Goal: Transaction & Acquisition: Subscribe to service/newsletter

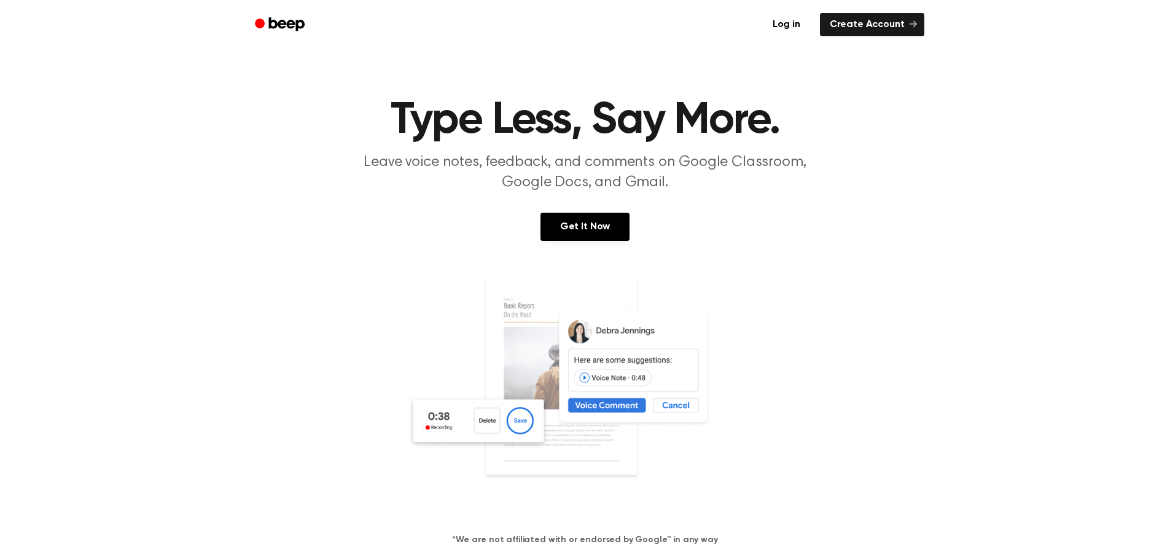
click at [295, 29] on icon "Beep" at bounding box center [281, 24] width 52 height 18
click at [608, 225] on link "Get It Now" at bounding box center [585, 227] width 89 height 28
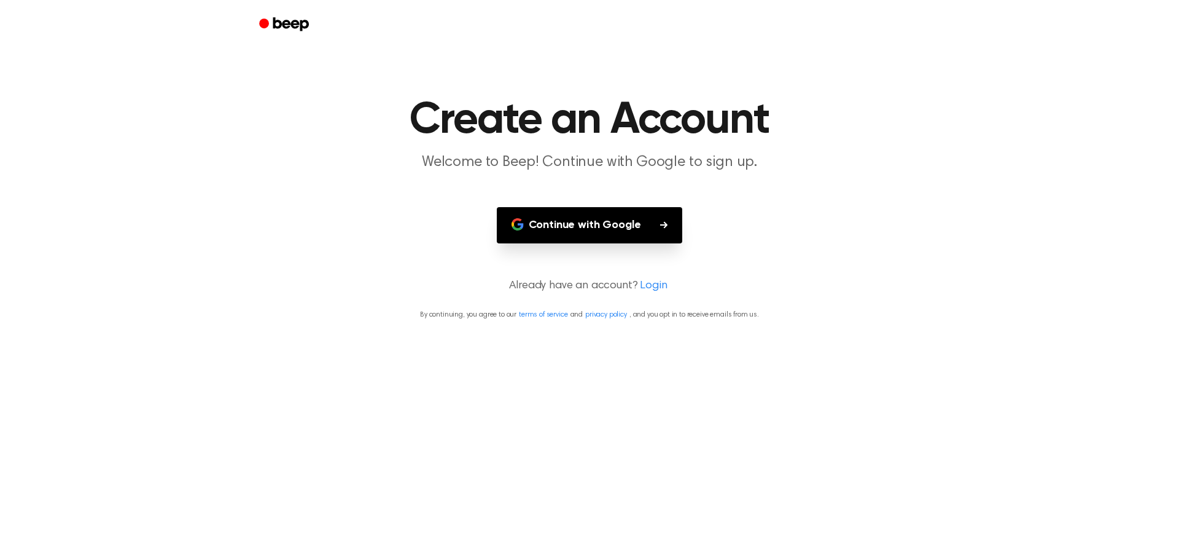
click at [618, 219] on button "Continue with Google" at bounding box center [590, 225] width 186 height 36
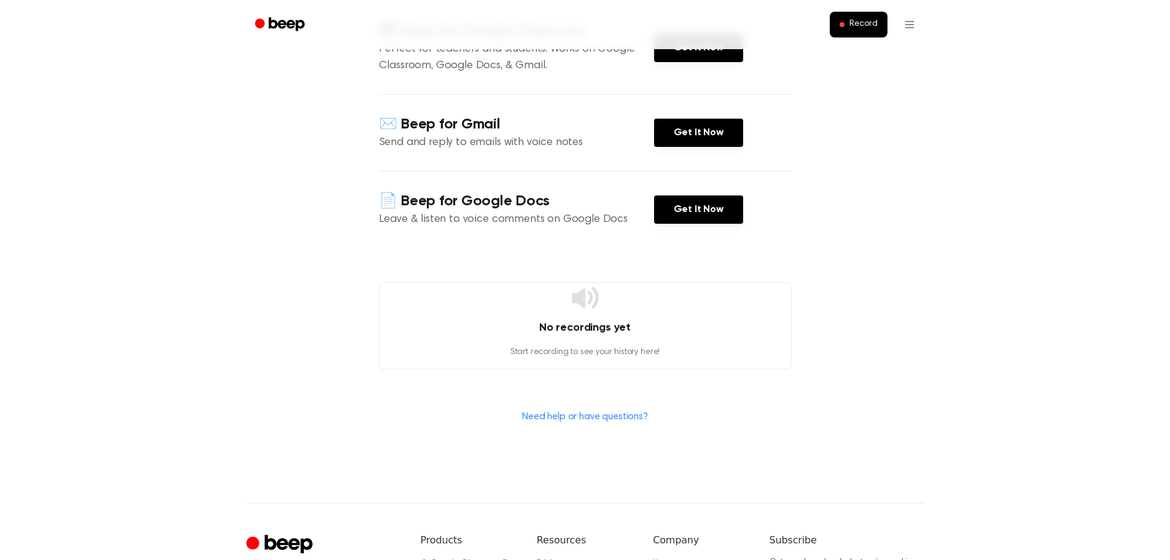
scroll to position [184, 0]
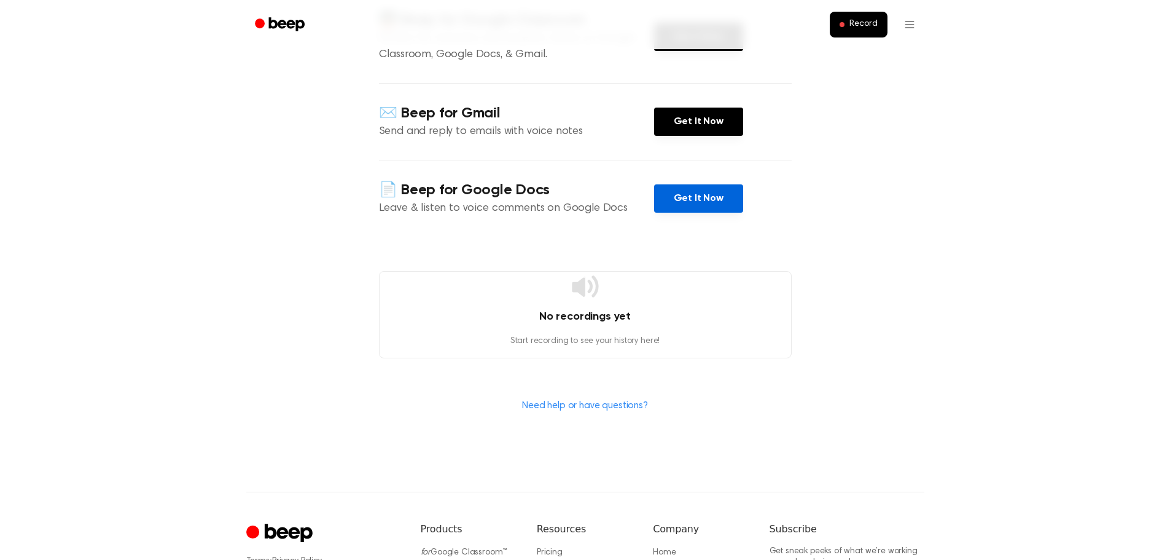
click at [686, 198] on link "Get It Now" at bounding box center [698, 198] width 89 height 28
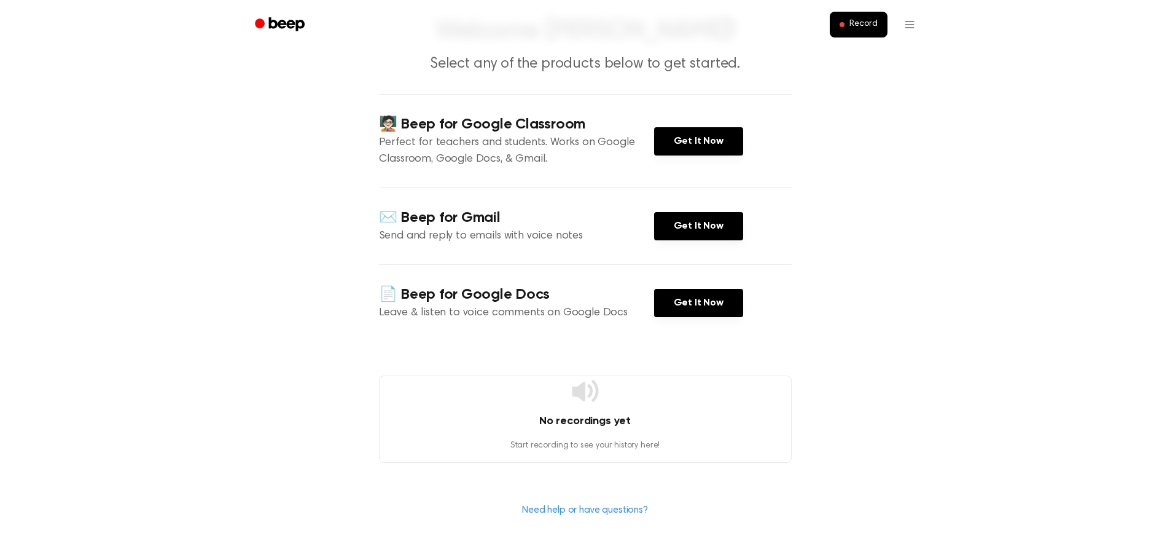
scroll to position [0, 0]
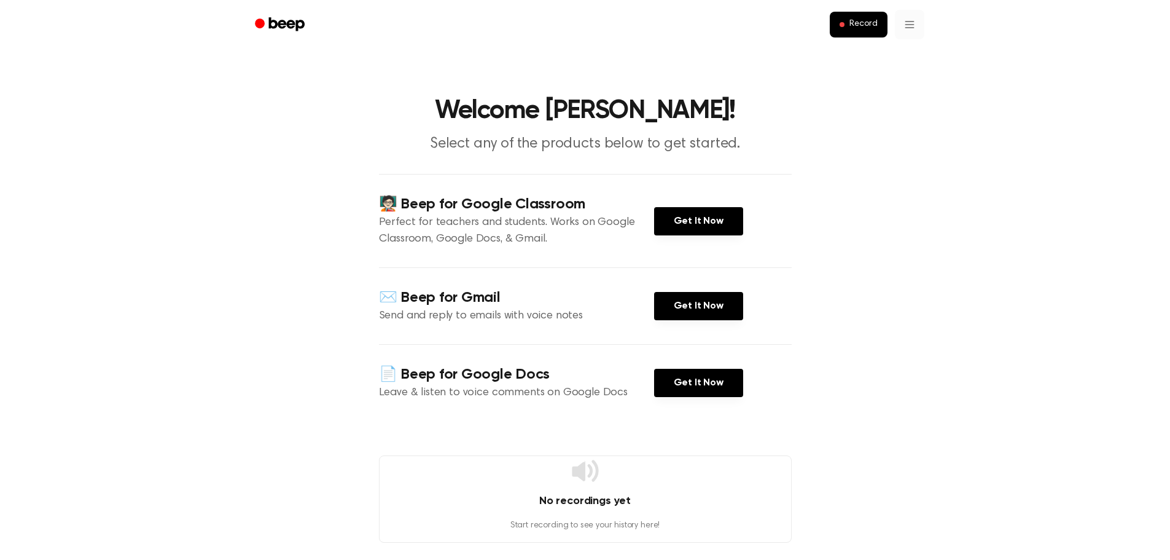
click at [913, 17] on html "Record Welcome [PERSON_NAME]! Select any of the products below to get started. …" at bounding box center [585, 454] width 1170 height 909
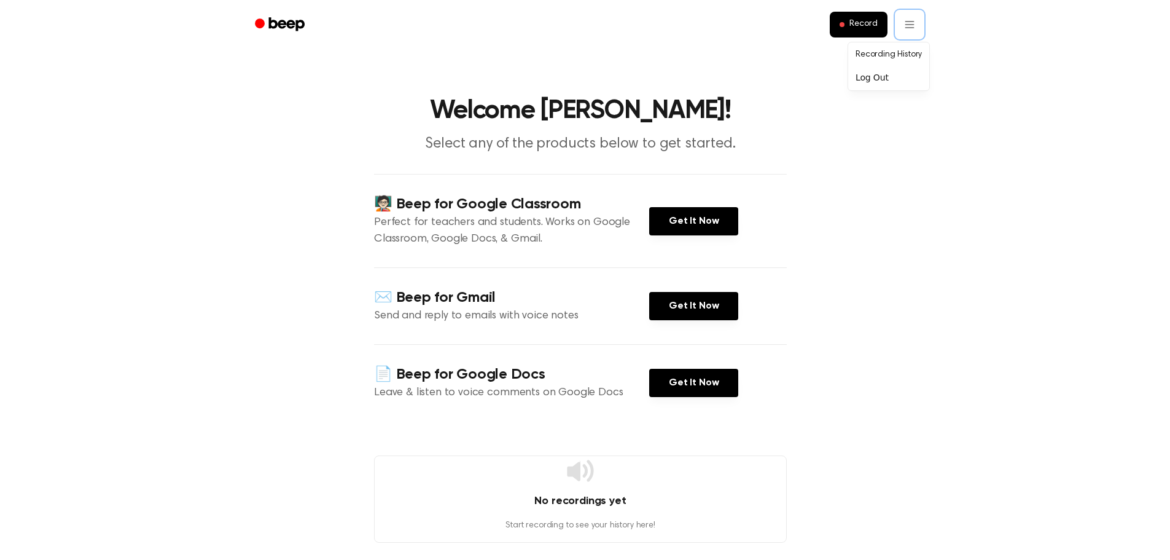
click at [294, 30] on html "Record Welcome [PERSON_NAME]! Select any of the products below to get started. …" at bounding box center [585, 454] width 1170 height 909
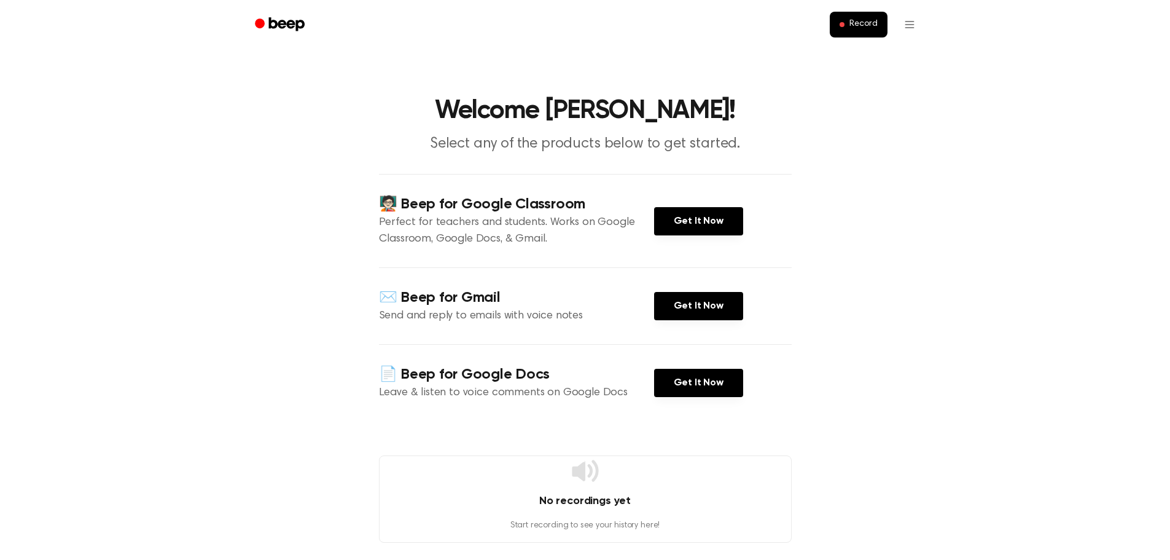
click at [293, 25] on icon "Beep" at bounding box center [286, 24] width 36 height 14
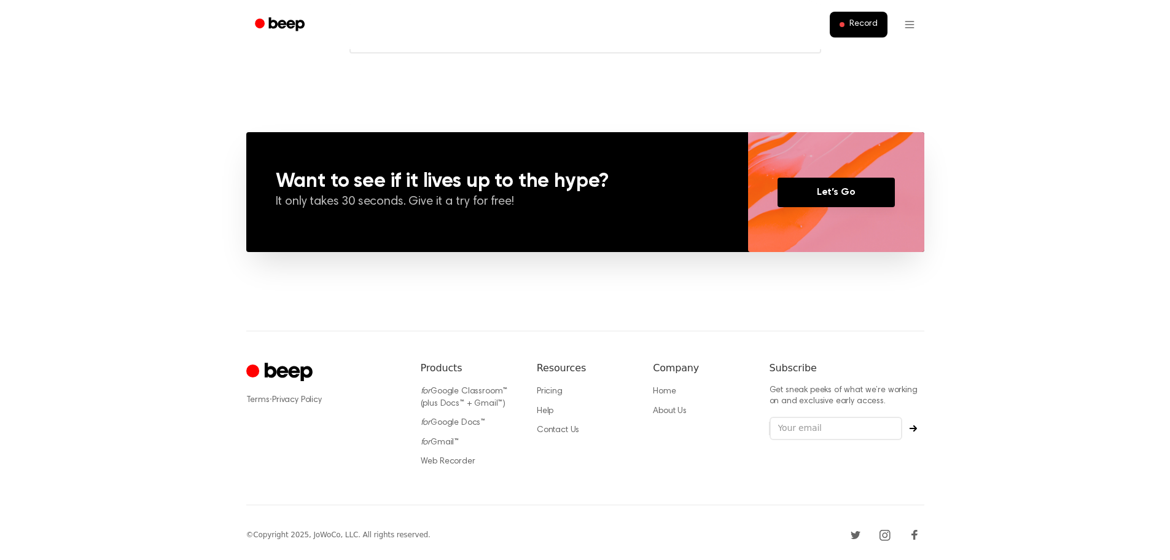
scroll to position [829, 0]
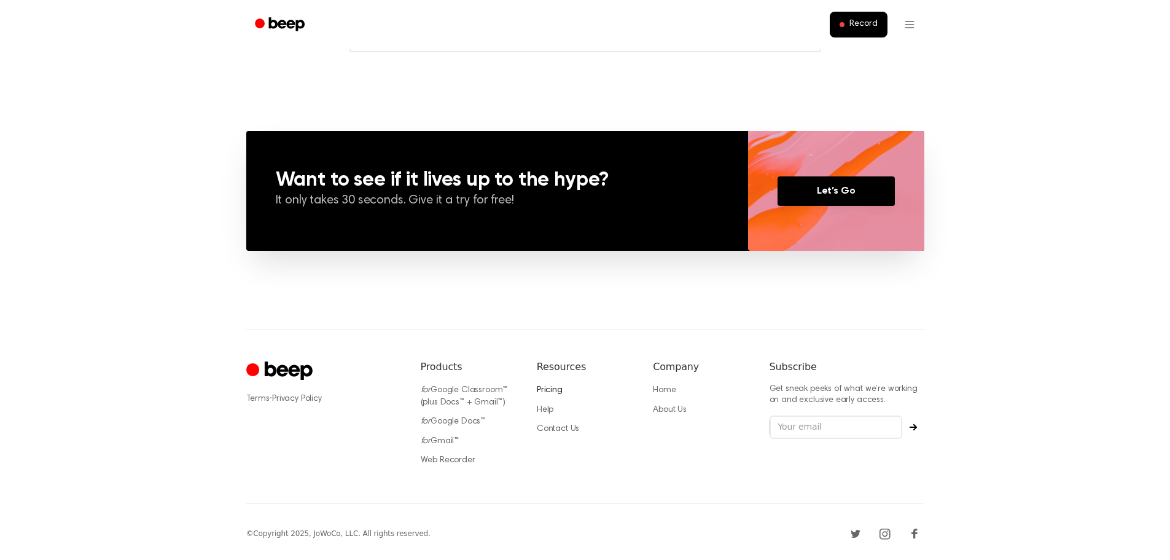
click at [561, 389] on link "Pricing" at bounding box center [550, 390] width 26 height 9
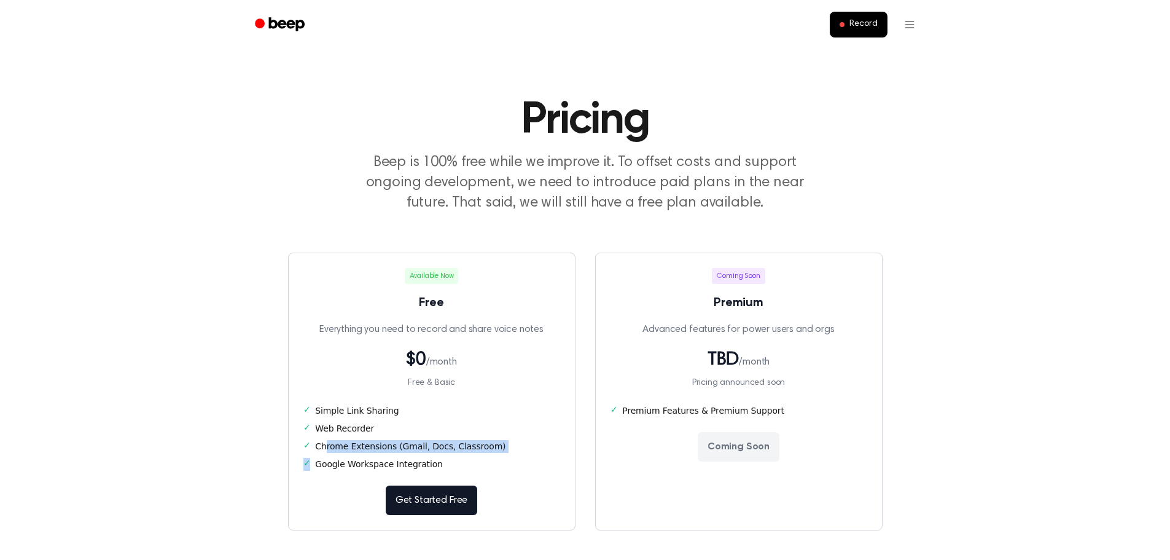
drag, startPoint x: 438, startPoint y: 461, endPoint x: 322, endPoint y: 439, distance: 117.7
click at [323, 440] on ul "✓ Simple Link Sharing ✓ Web Recorder ✓ Chrome Extensions (Gmail, Docs, Classroo…" at bounding box center [431, 437] width 257 height 66
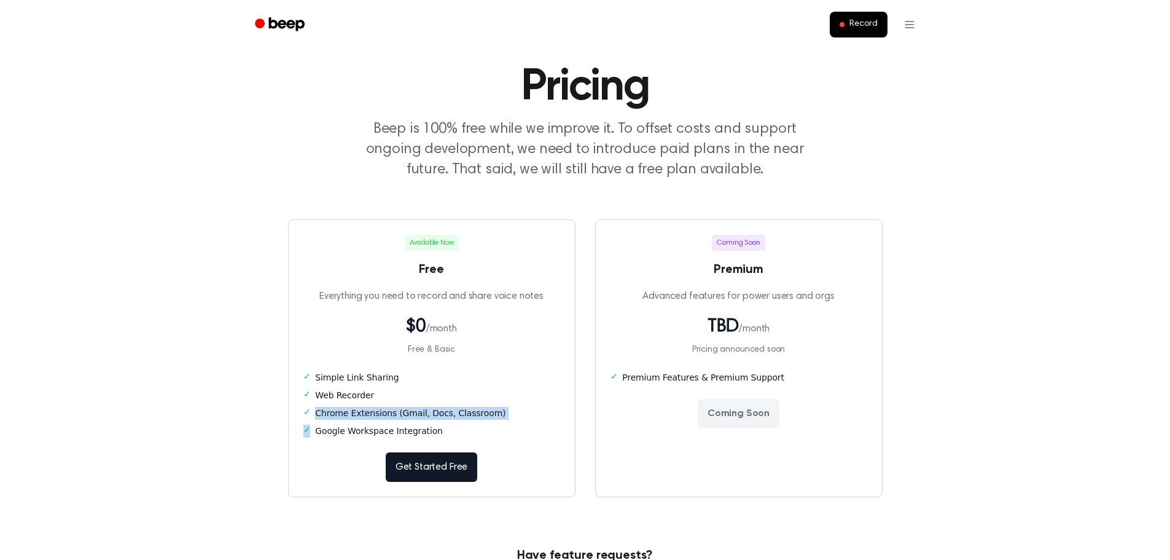
scroll to position [123, 0]
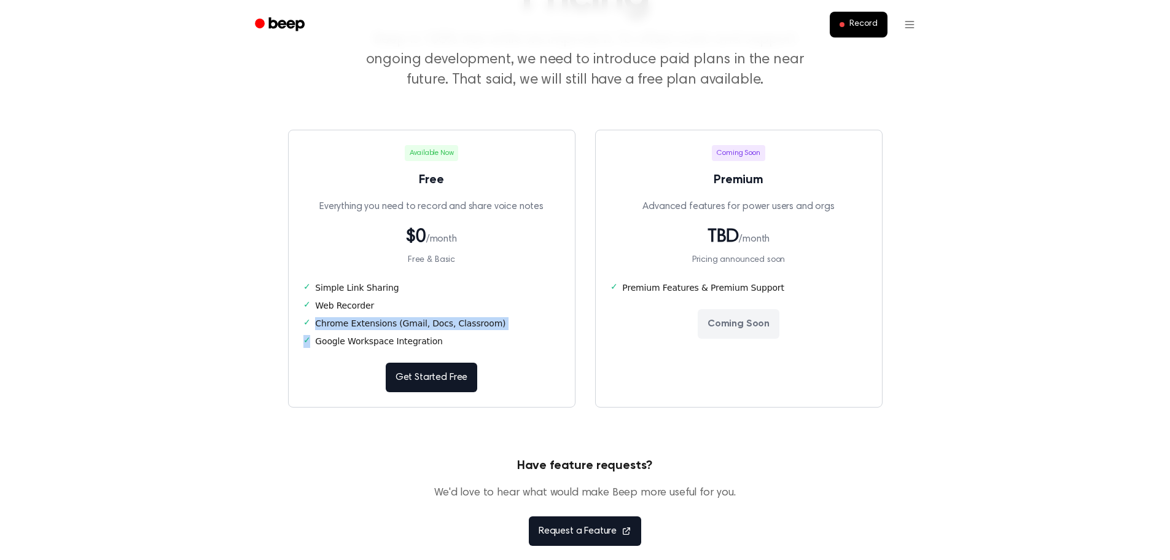
click at [455, 388] on link "Get Started Free" at bounding box center [432, 376] width 92 height 29
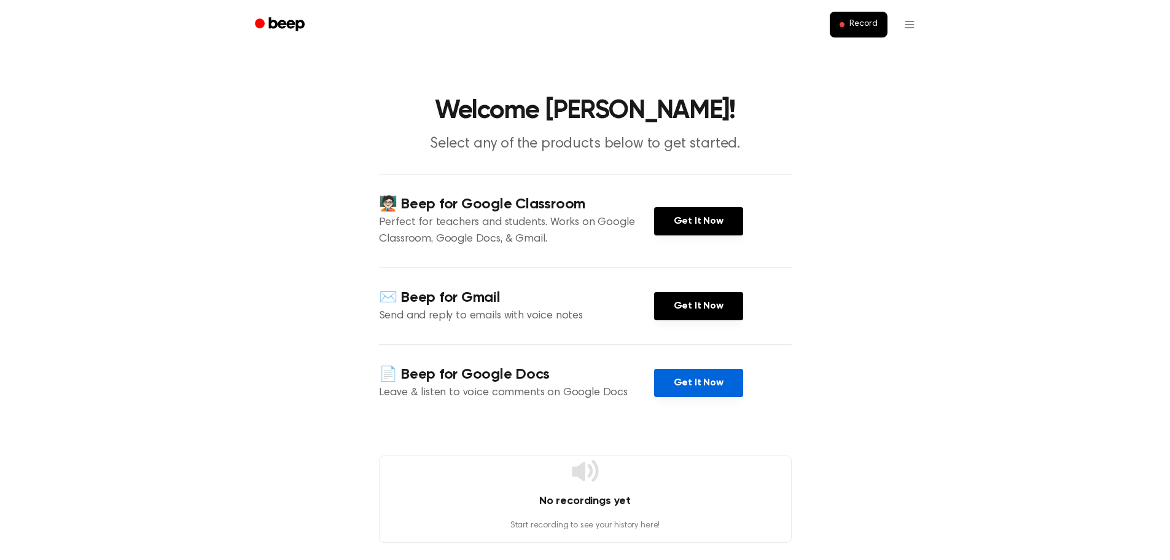
click at [692, 385] on link "Get It Now" at bounding box center [698, 383] width 89 height 28
